Goal: Task Accomplishment & Management: Use online tool/utility

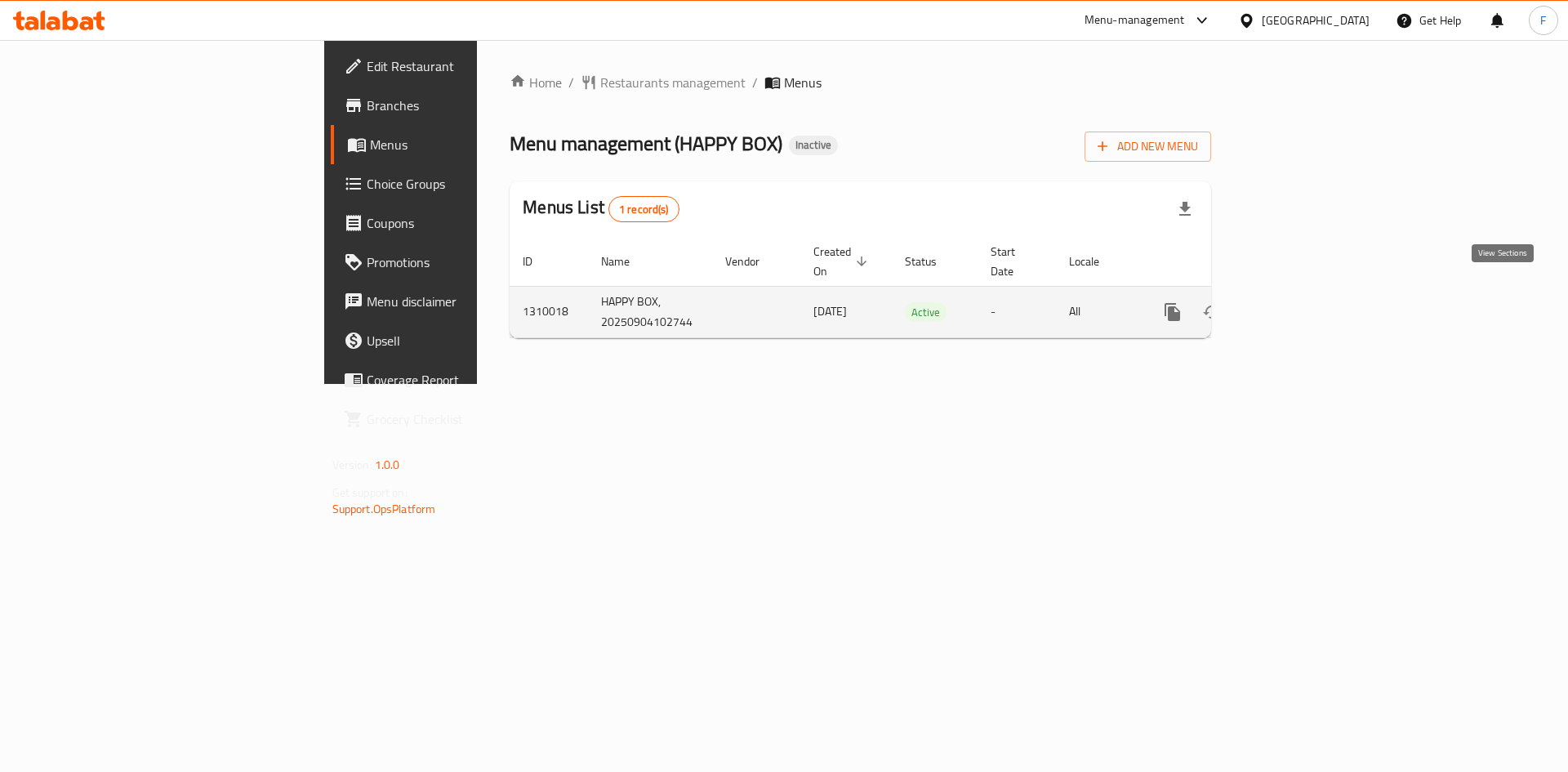
click at [1300, 302] on icon "enhanced table" at bounding box center [1290, 312] width 20 height 20
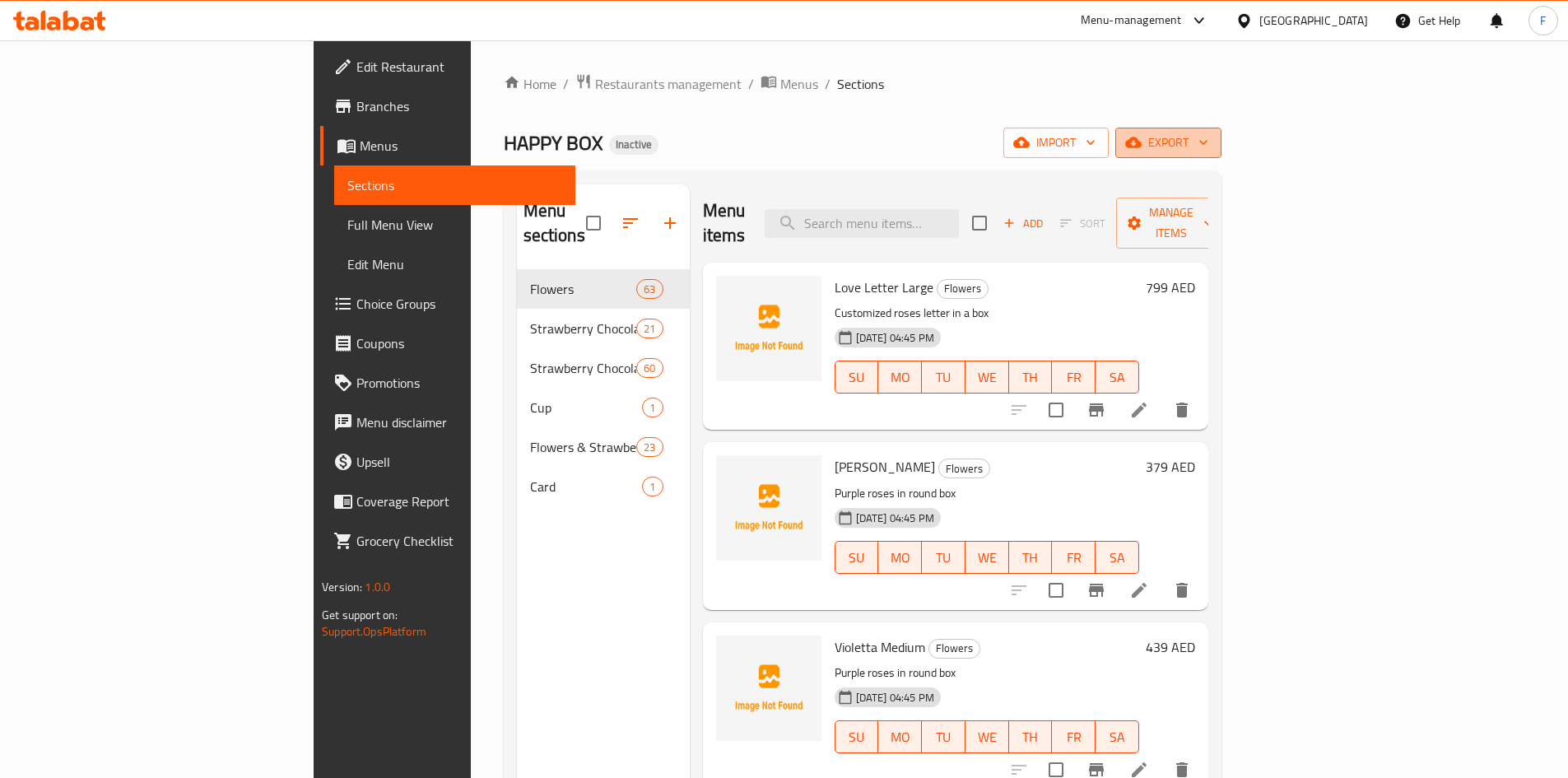
click at [1208, 136] on span "export" at bounding box center [1169, 142] width 80 height 21
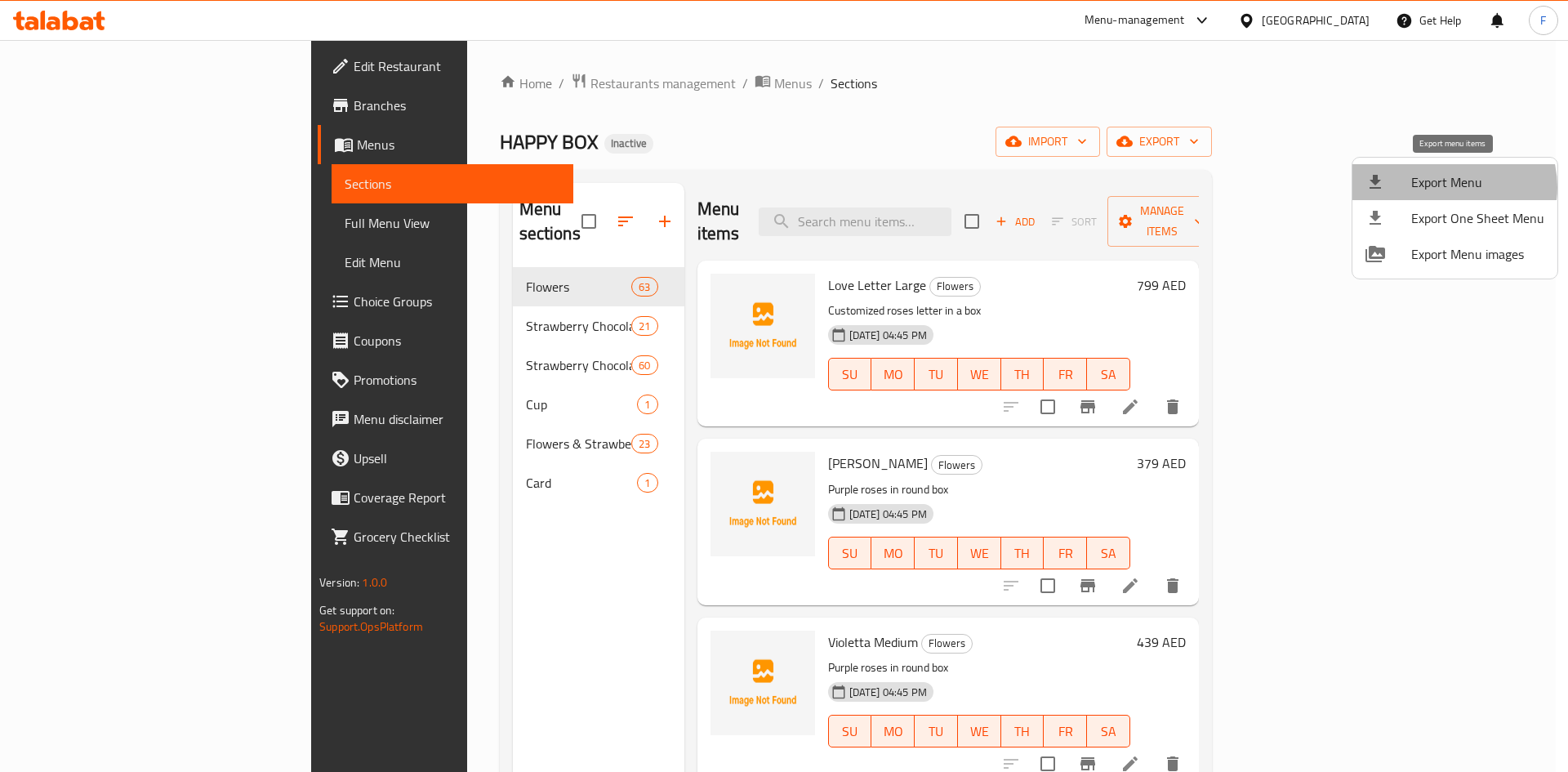
click at [1449, 188] on span "Export Menu" at bounding box center [1478, 182] width 133 height 20
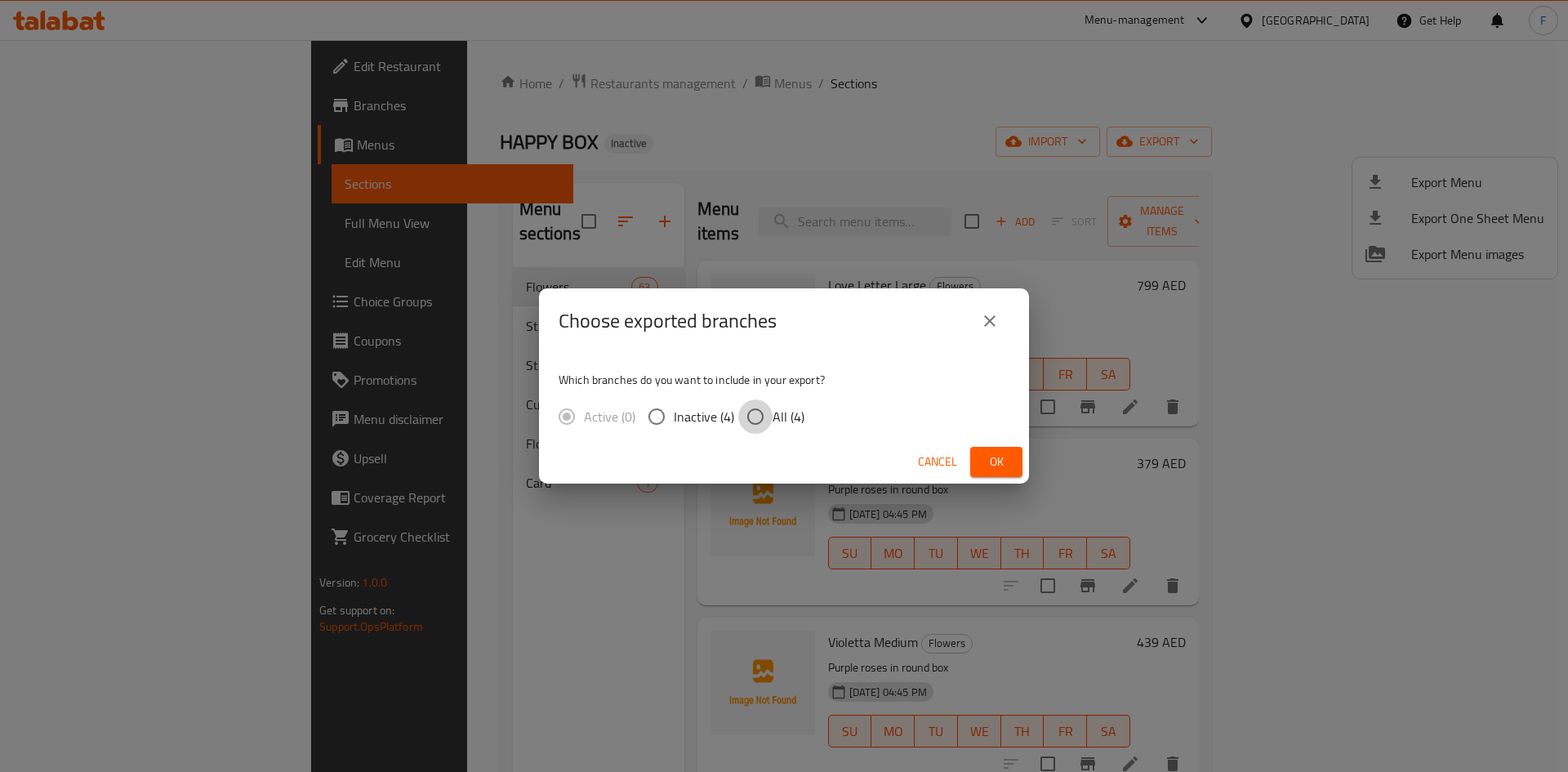
click at [757, 415] on input "All (4)" at bounding box center [755, 416] width 34 height 34
radio input "true"
click at [994, 468] on span "Ok" at bounding box center [996, 462] width 26 height 21
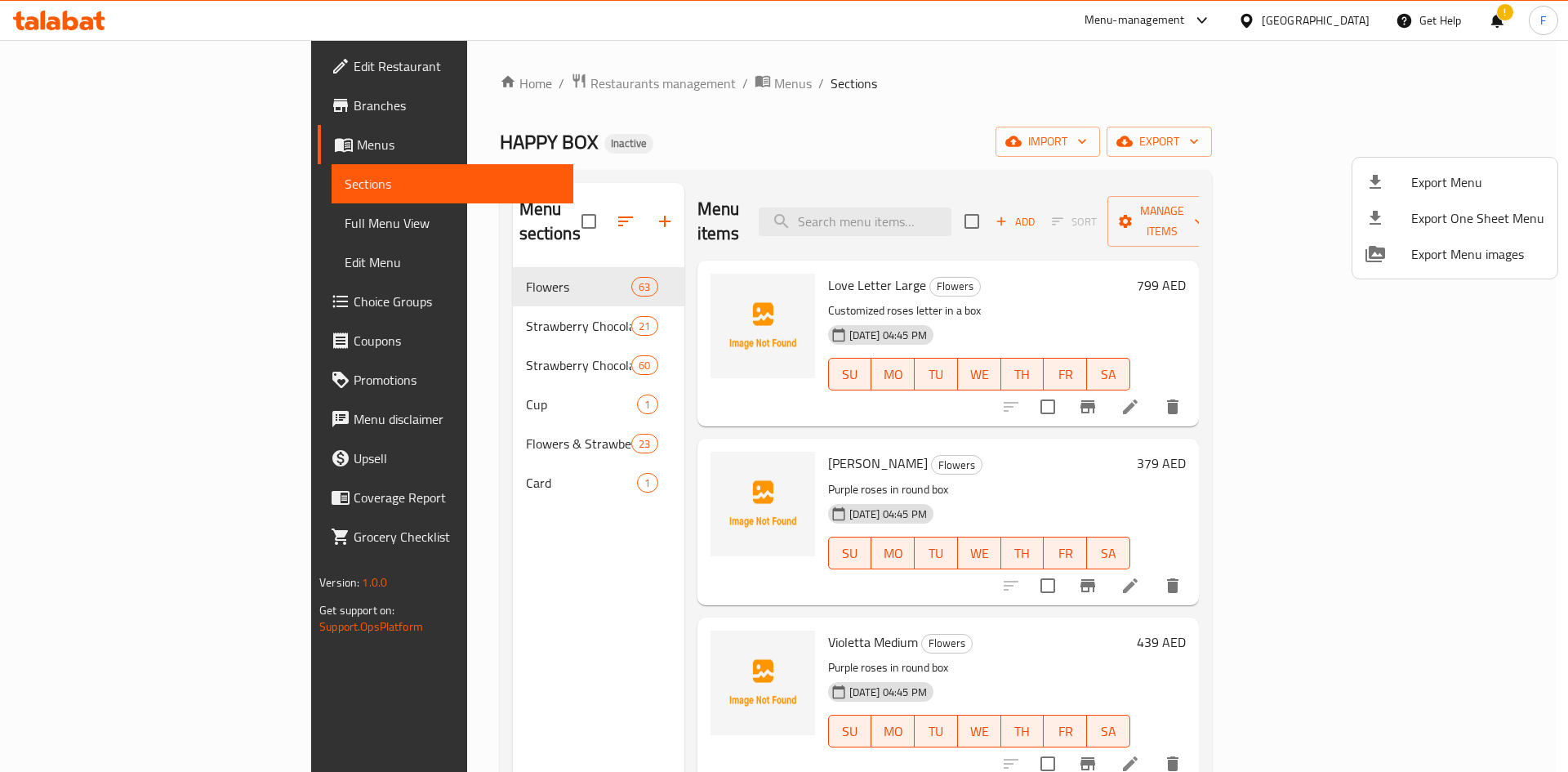
click at [1293, 30] on div at bounding box center [784, 386] width 1568 height 772
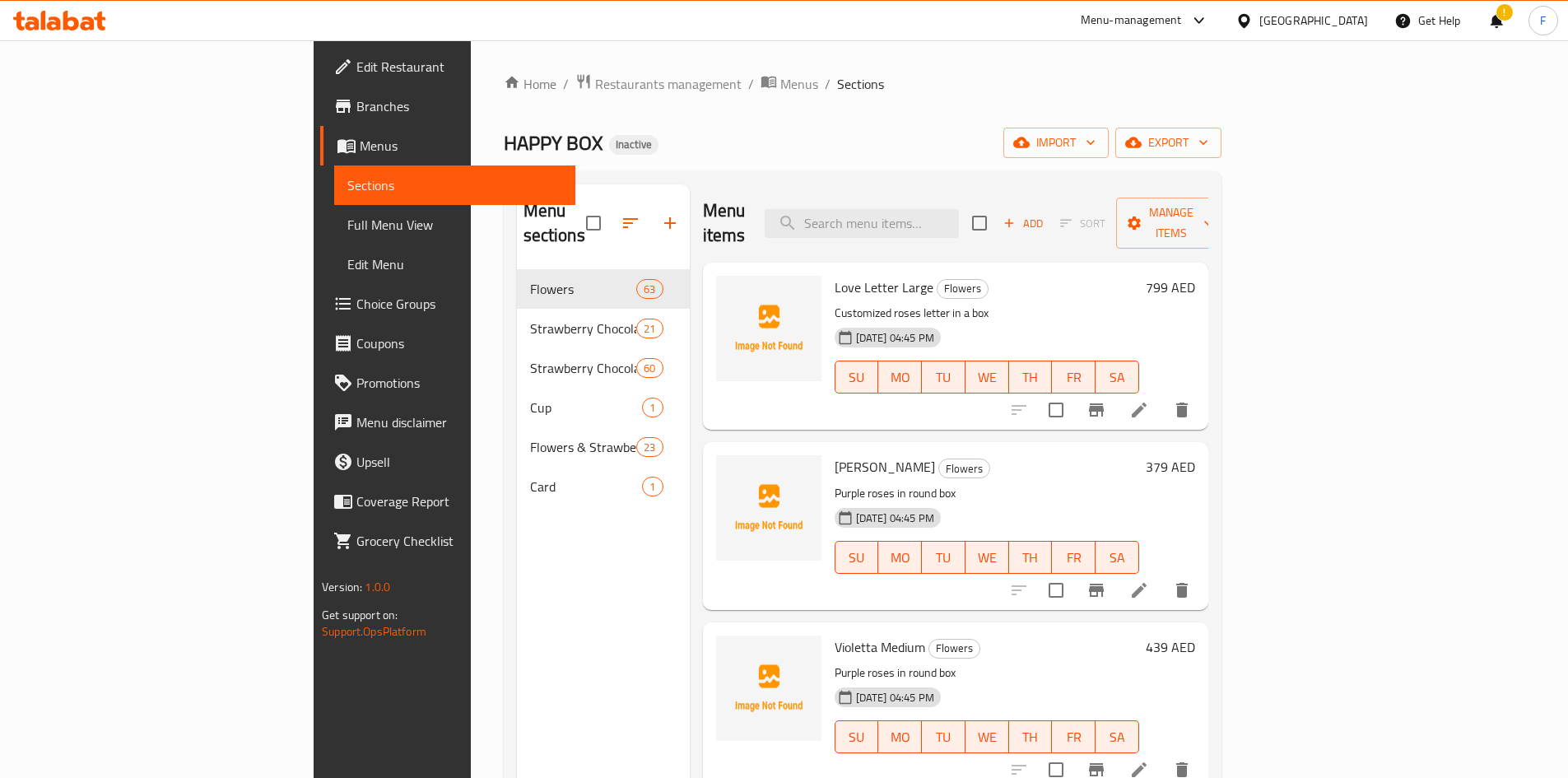
click at [1293, 22] on div "[GEOGRAPHIC_DATA]" at bounding box center [1313, 21] width 108 height 18
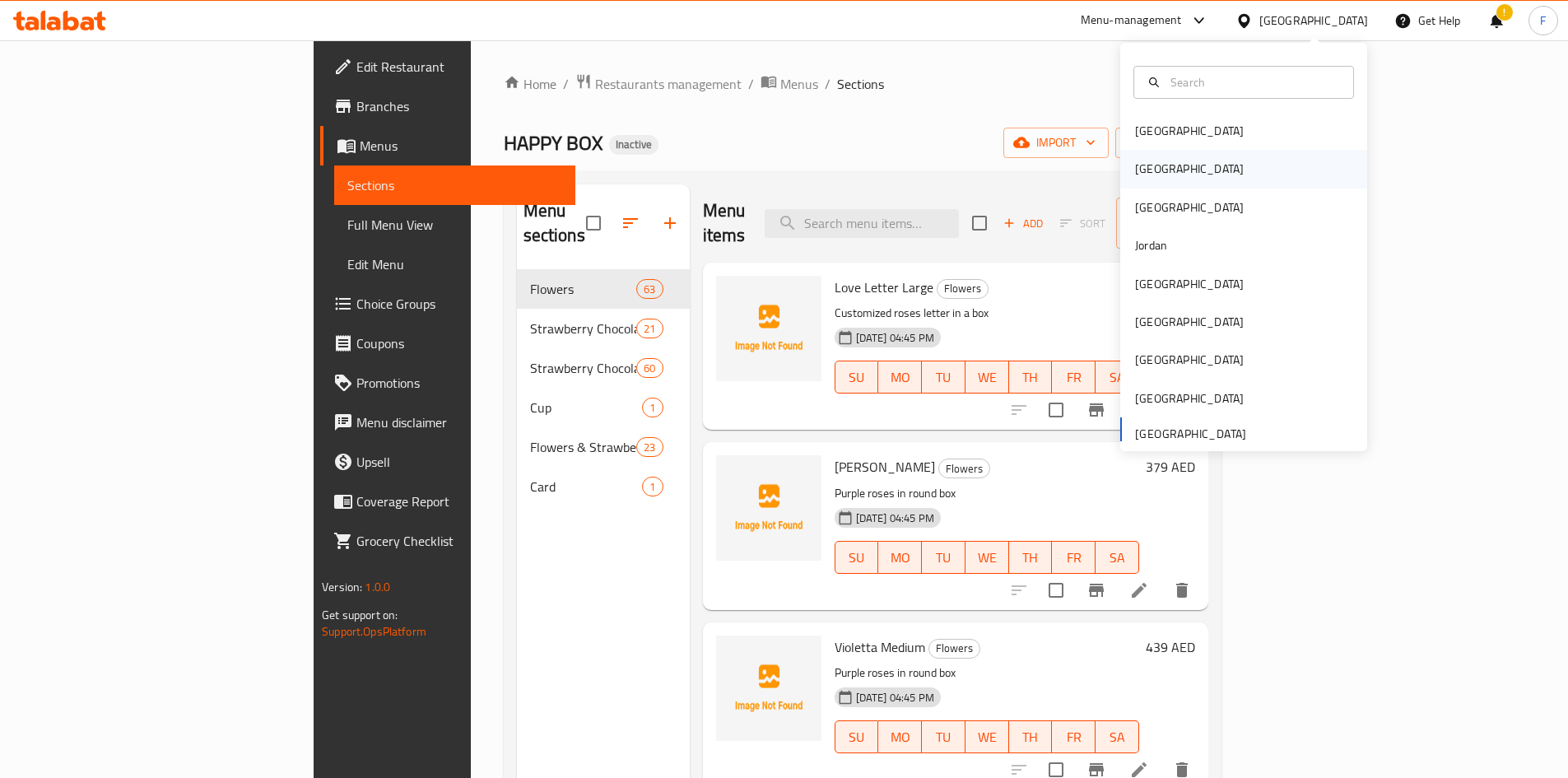
click at [1187, 167] on div "[GEOGRAPHIC_DATA]" at bounding box center [1243, 169] width 247 height 38
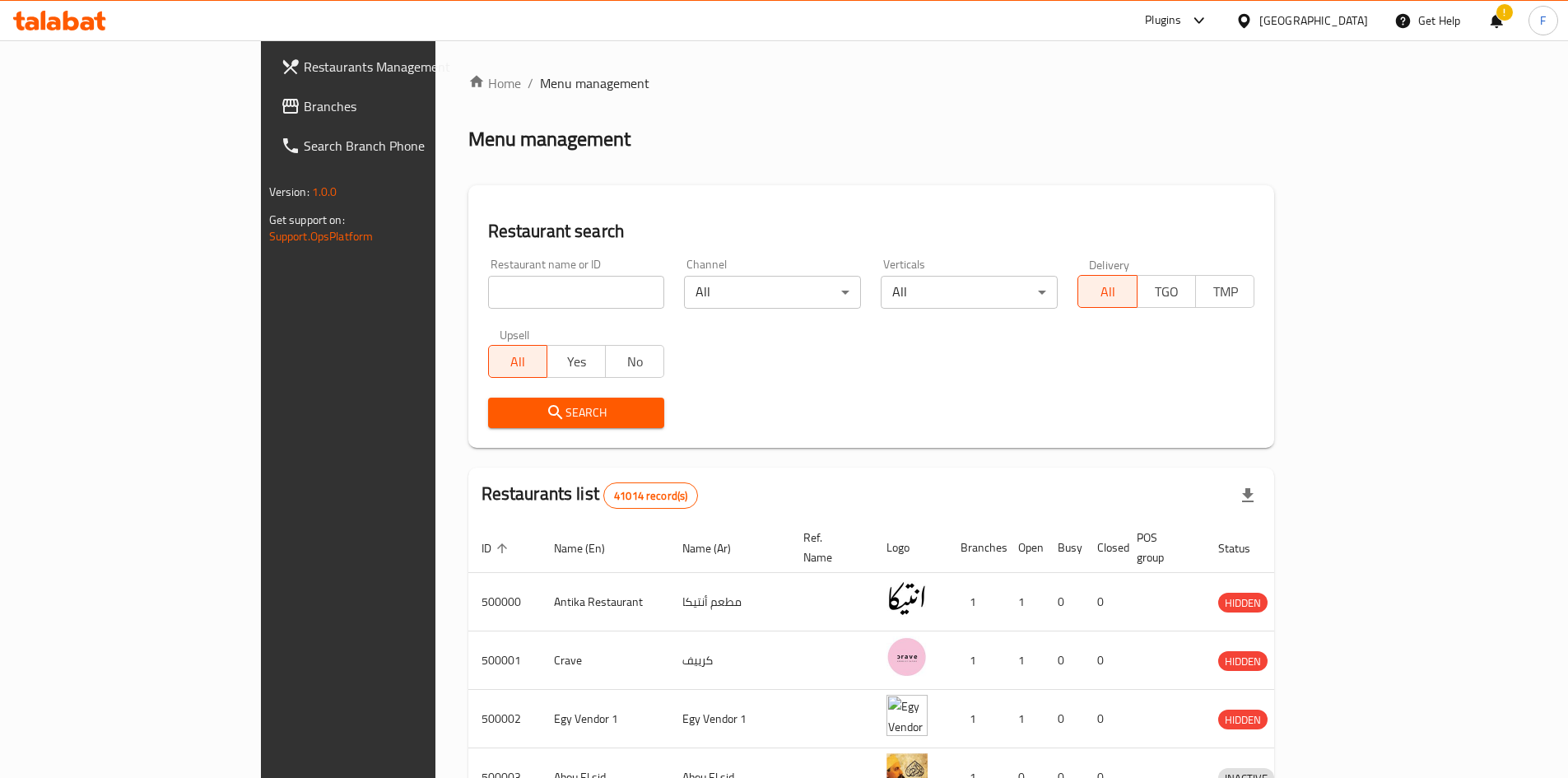
click at [1181, 24] on div "Plugins" at bounding box center [1163, 21] width 36 height 20
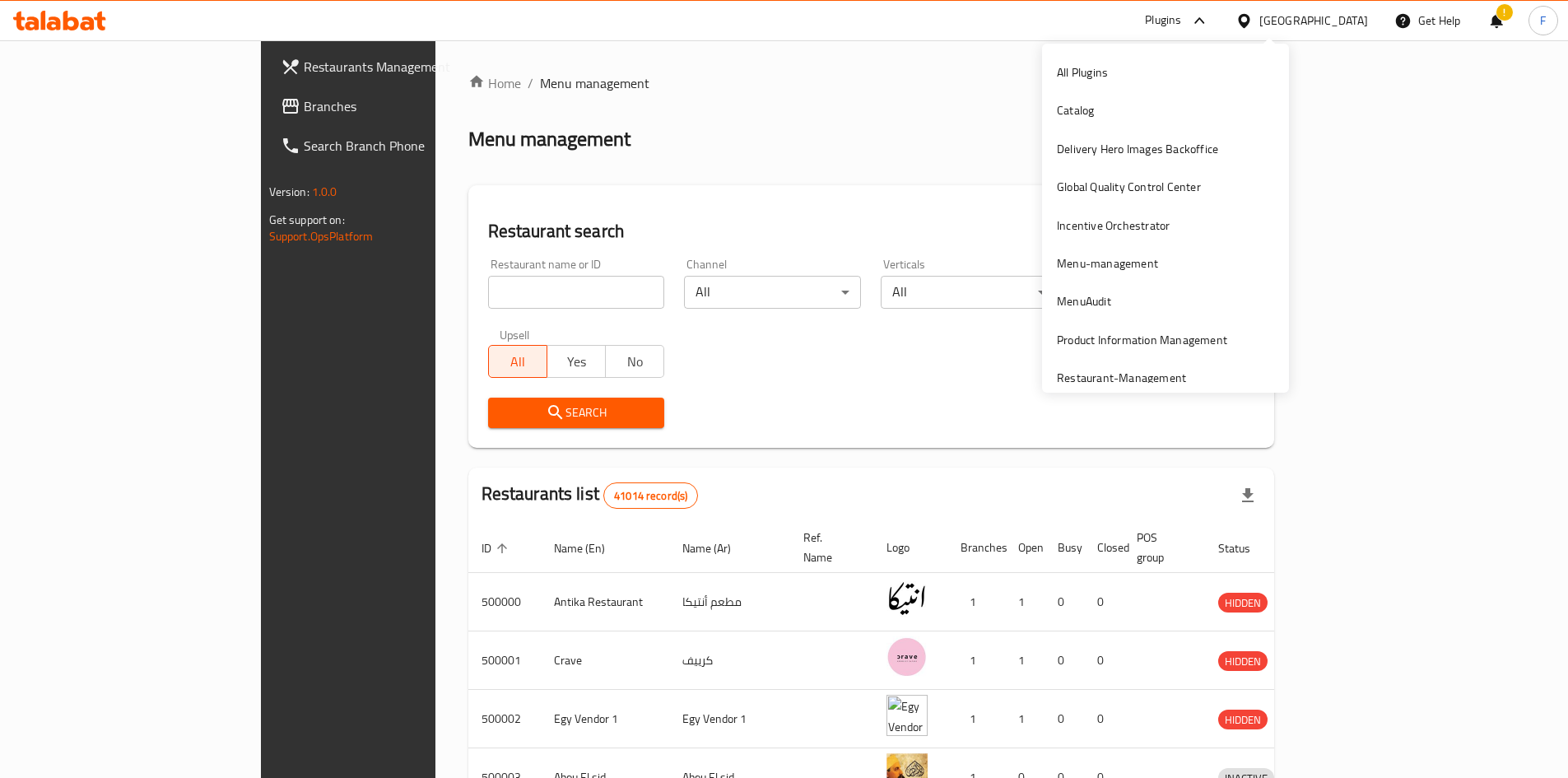
click at [304, 104] on span "Branches" at bounding box center [407, 107] width 206 height 20
